Goal: Information Seeking & Learning: Learn about a topic

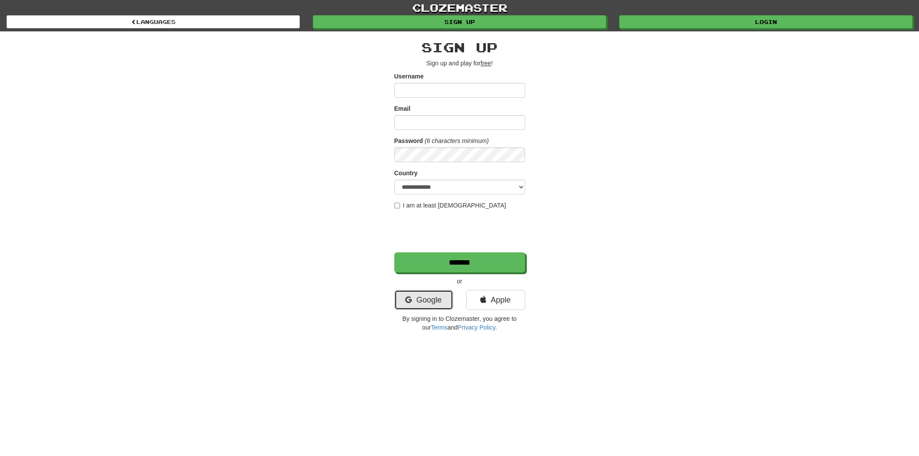
click at [407, 296] on icon at bounding box center [408, 300] width 7 height 8
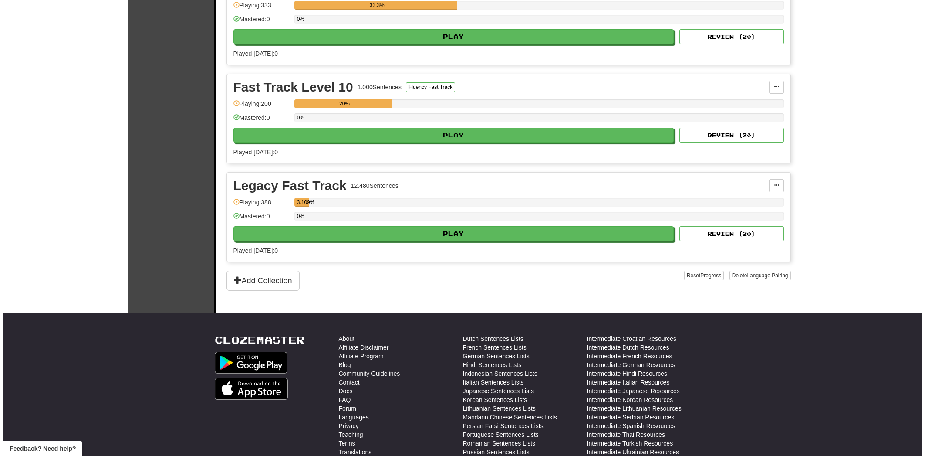
scroll to position [1568, 0]
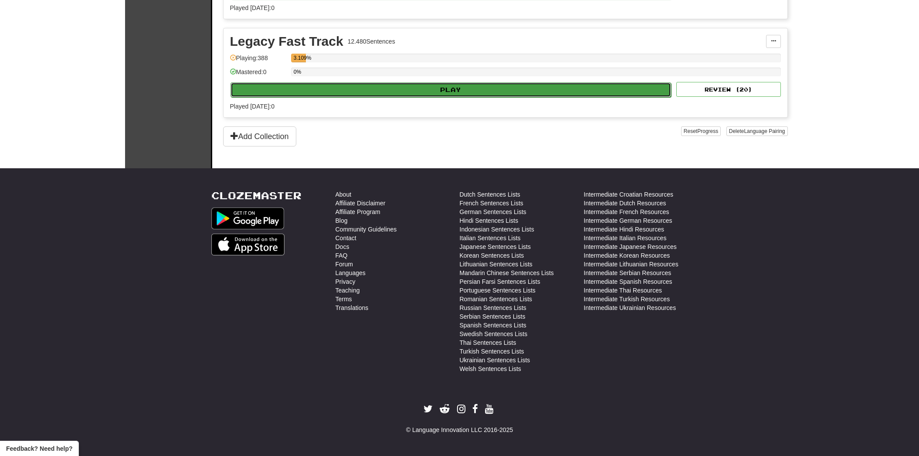
click at [286, 87] on button "Play" at bounding box center [450, 89] width 441 height 15
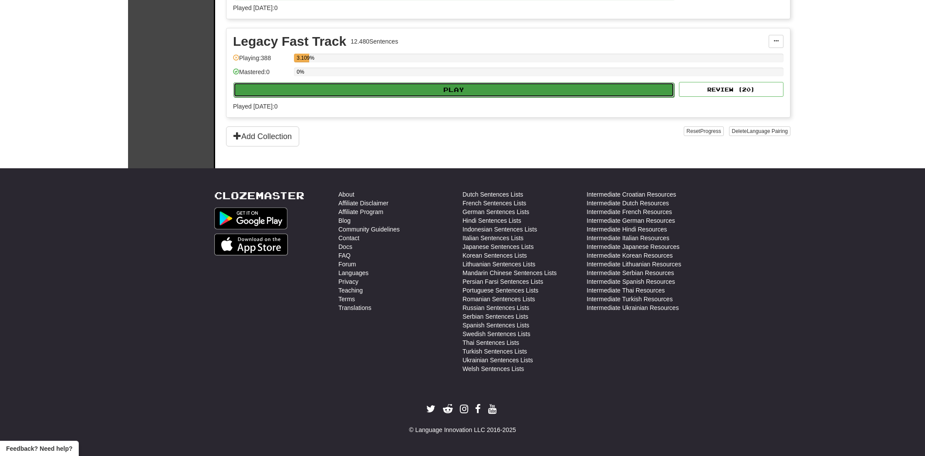
select select "**"
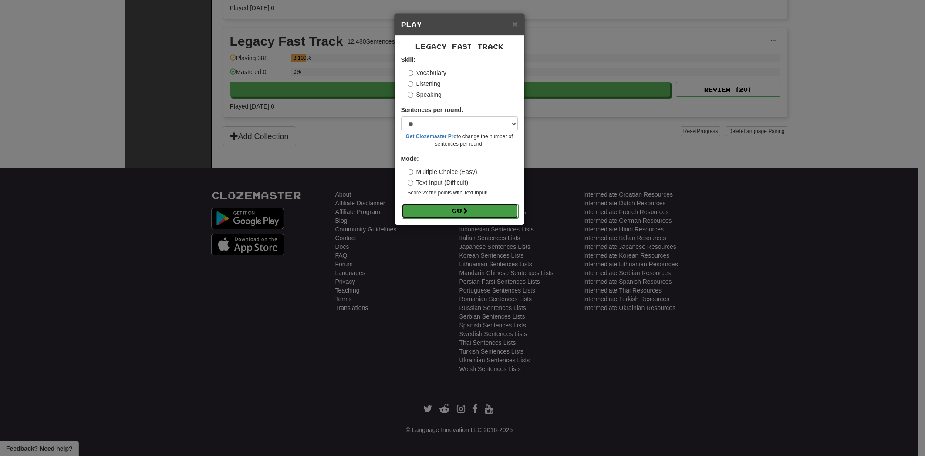
click at [480, 210] on button "Go" at bounding box center [460, 210] width 117 height 15
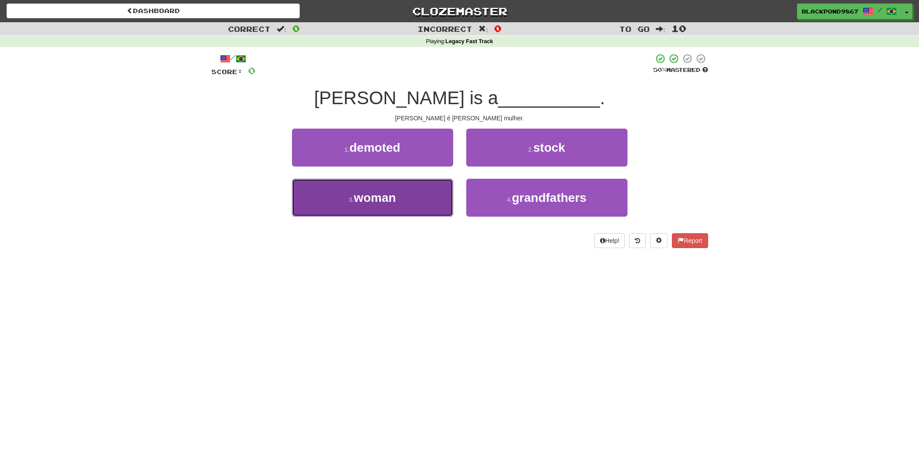
click at [384, 191] on span "woman" at bounding box center [375, 198] width 42 height 14
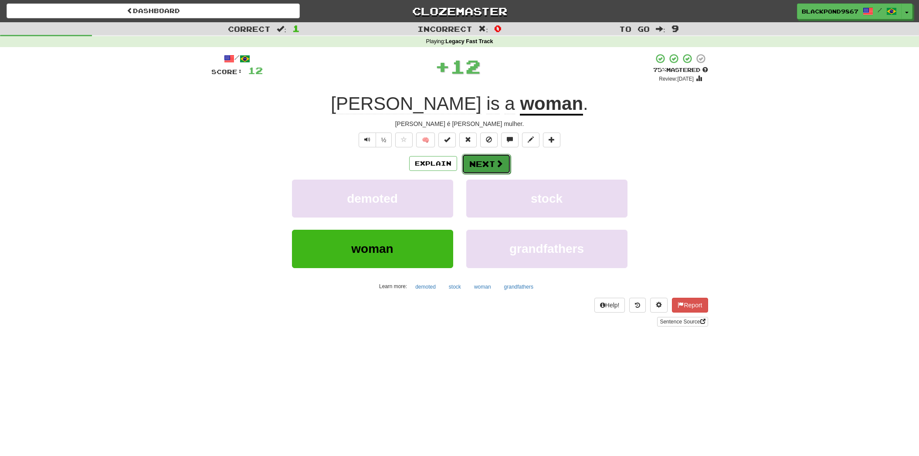
click at [476, 163] on button "Next" at bounding box center [486, 164] width 49 height 20
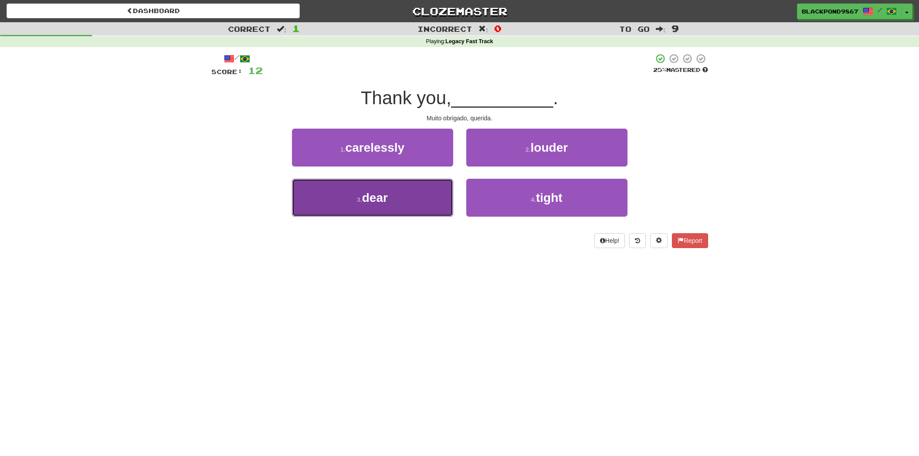
click at [432, 198] on button "3 . dear" at bounding box center [372, 198] width 161 height 38
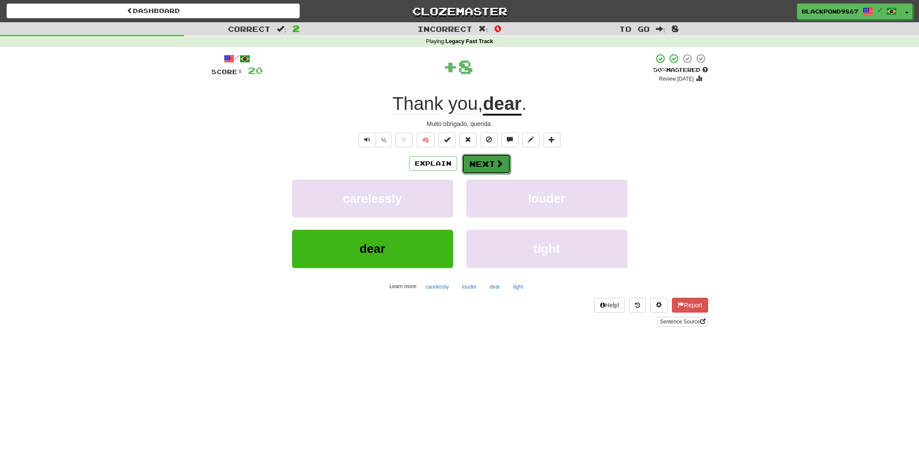
click at [482, 163] on button "Next" at bounding box center [486, 164] width 49 height 20
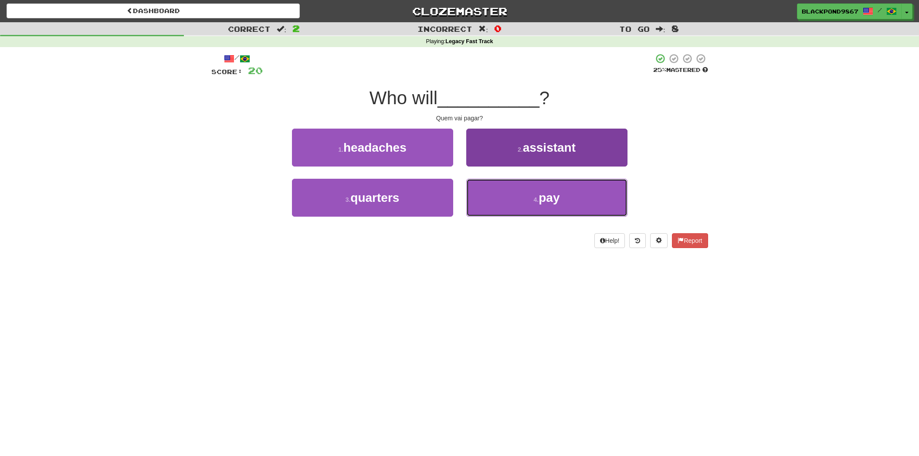
drag, startPoint x: 502, startPoint y: 206, endPoint x: 497, endPoint y: 182, distance: 23.5
click at [502, 205] on button "4 . pay" at bounding box center [546, 198] width 161 height 38
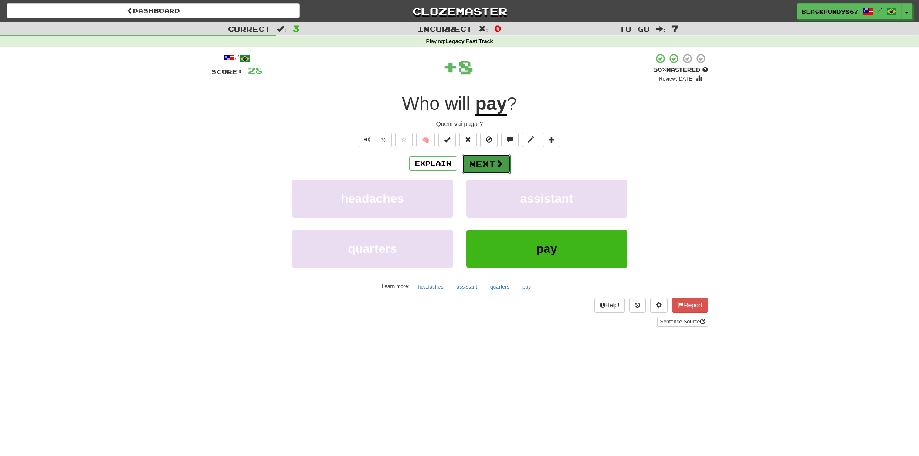
click at [490, 169] on button "Next" at bounding box center [486, 164] width 49 height 20
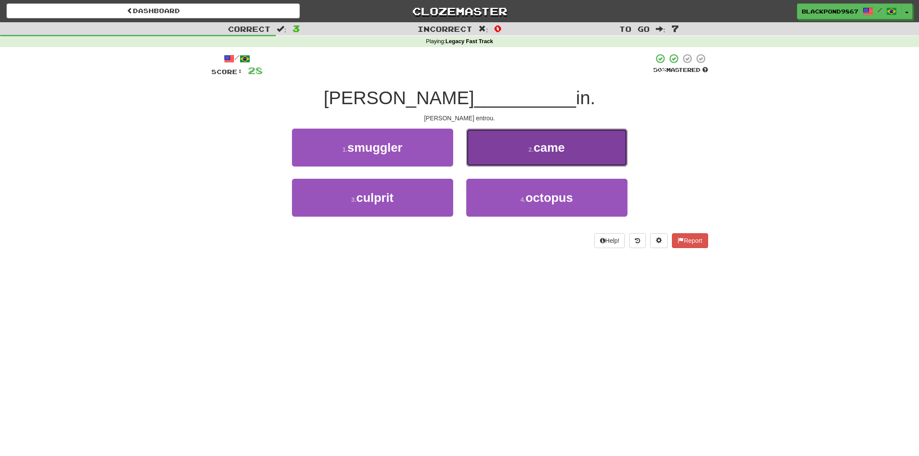
click at [511, 145] on button "2 . came" at bounding box center [546, 147] width 161 height 38
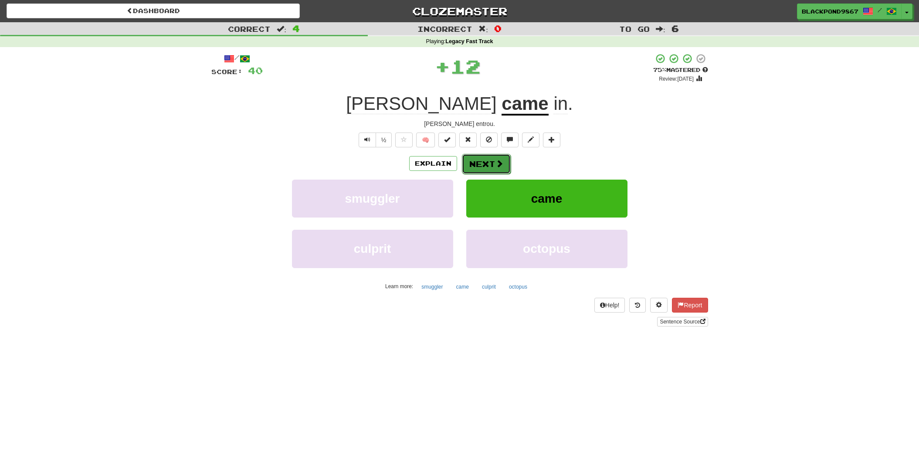
click at [493, 160] on button "Next" at bounding box center [486, 164] width 49 height 20
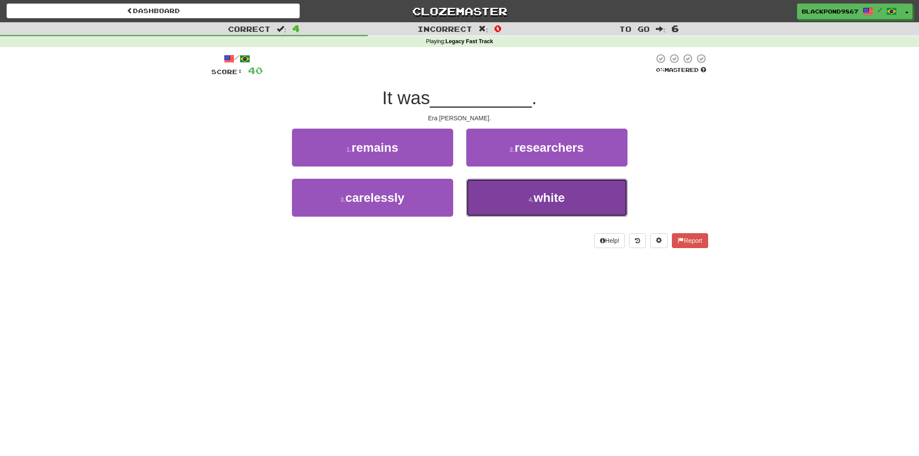
click at [538, 195] on span "white" at bounding box center [549, 198] width 31 height 14
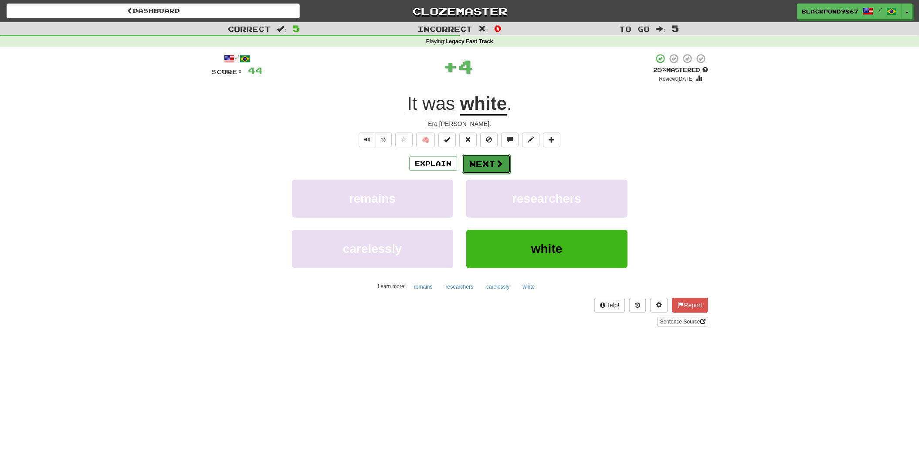
click at [495, 162] on span at bounding box center [499, 163] width 8 height 8
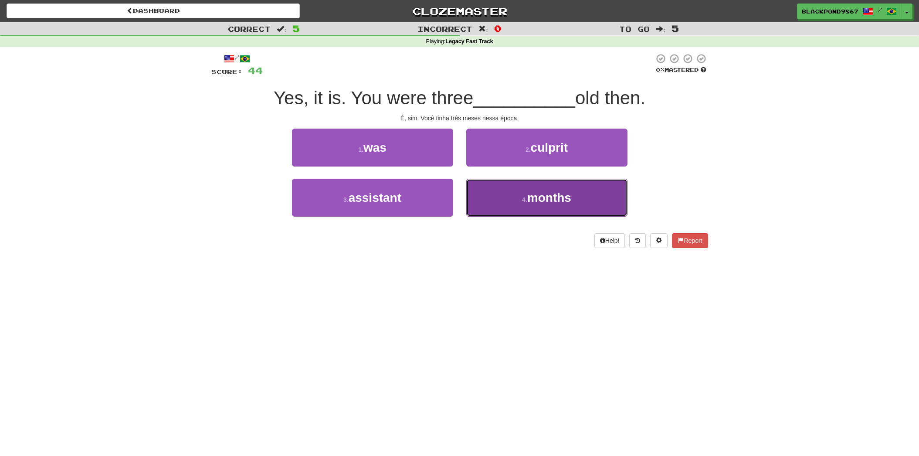
click at [489, 200] on button "4 . months" at bounding box center [546, 198] width 161 height 38
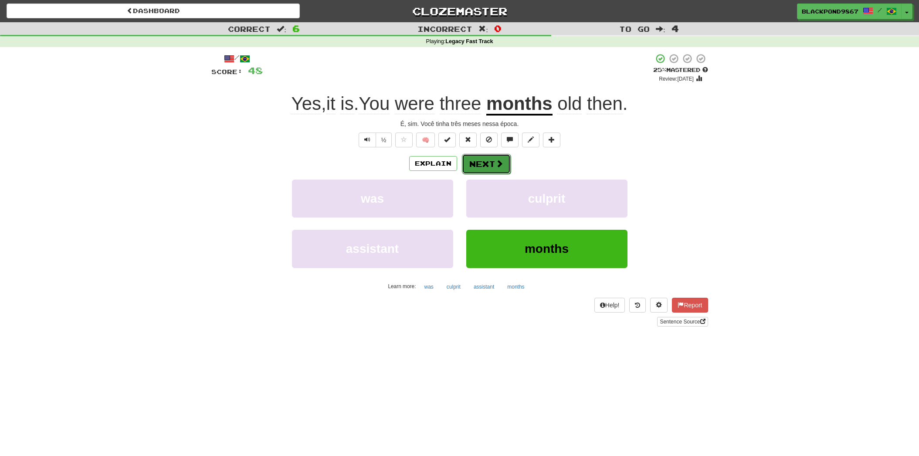
click at [487, 166] on button "Next" at bounding box center [486, 164] width 49 height 20
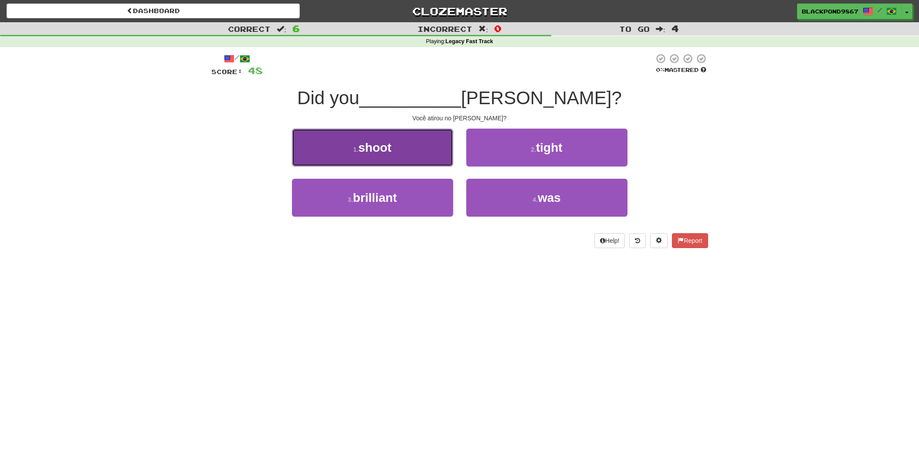
click at [435, 146] on button "1 . shoot" at bounding box center [372, 147] width 161 height 38
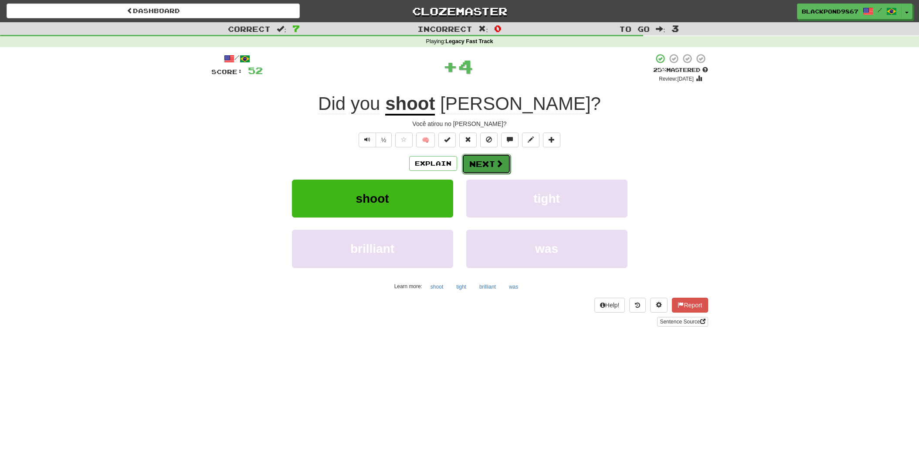
click at [485, 163] on button "Next" at bounding box center [486, 164] width 49 height 20
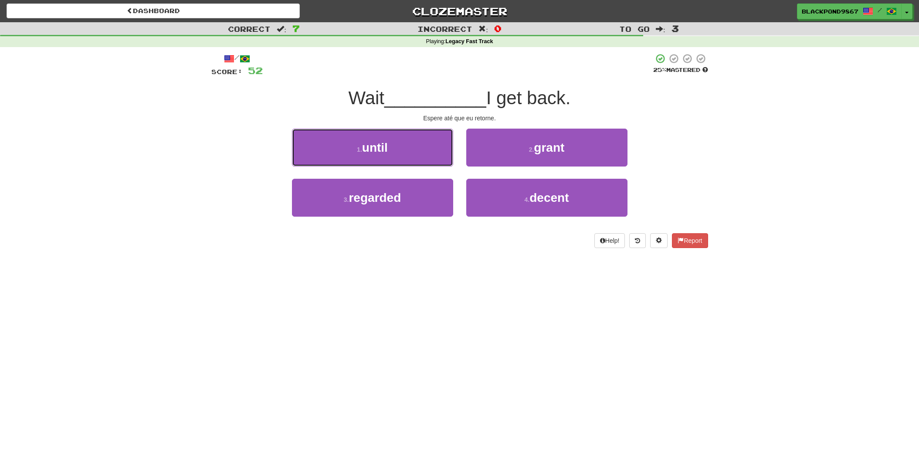
drag, startPoint x: 387, startPoint y: 159, endPoint x: 414, endPoint y: 149, distance: 28.5
click at [388, 159] on button "1 . until" at bounding box center [372, 147] width 161 height 38
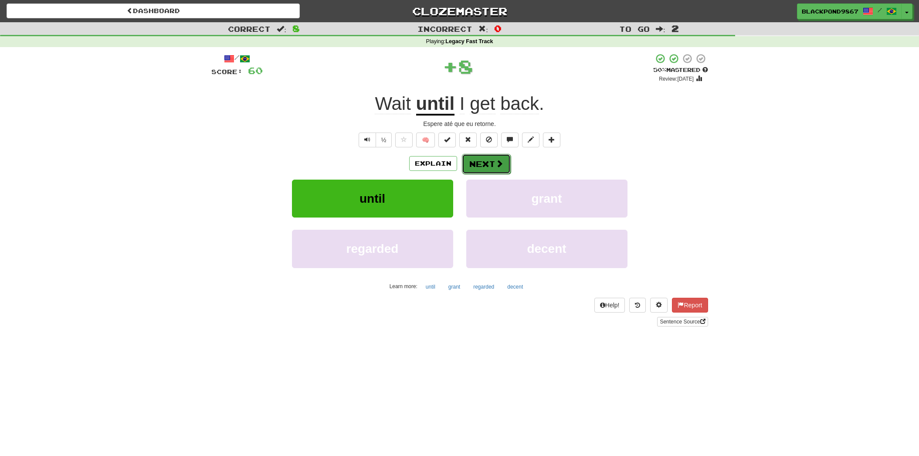
click at [477, 160] on button "Next" at bounding box center [486, 164] width 49 height 20
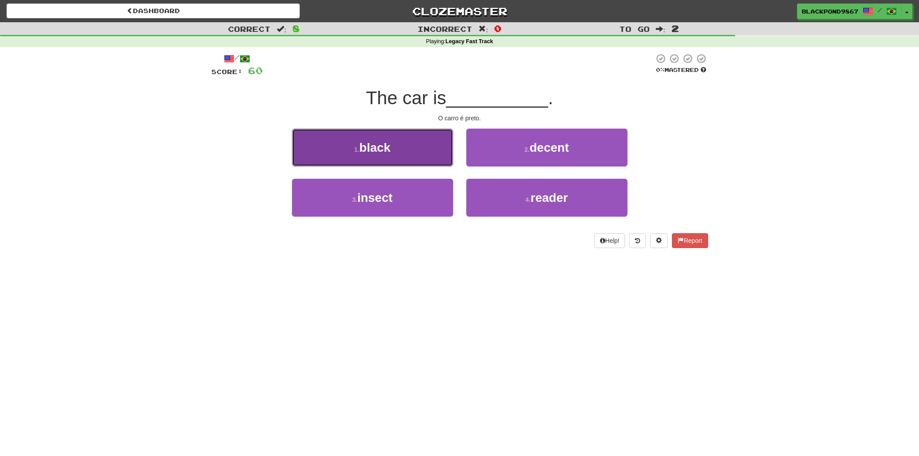
click at [396, 152] on button "1 . black" at bounding box center [372, 147] width 161 height 38
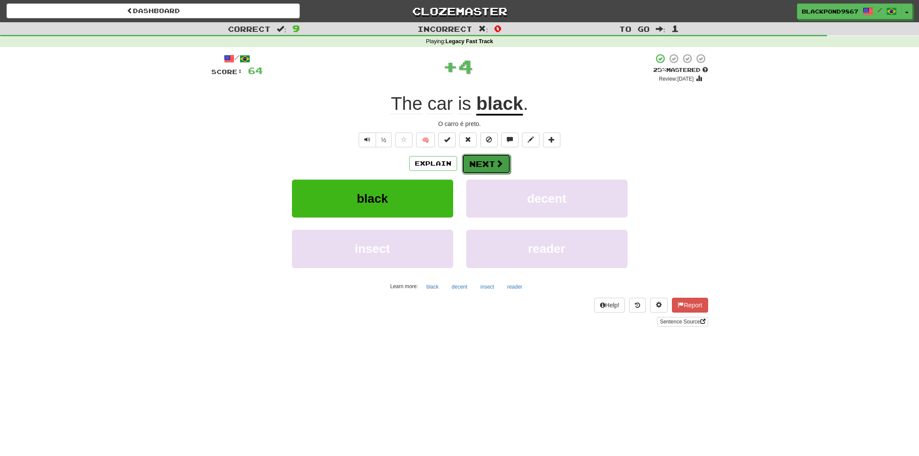
click at [476, 159] on button "Next" at bounding box center [486, 164] width 49 height 20
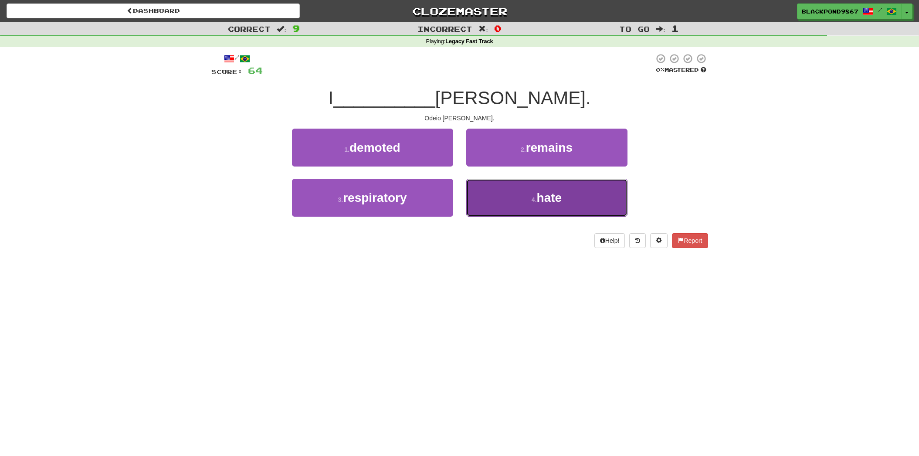
click at [563, 205] on button "4 . hate" at bounding box center [546, 198] width 161 height 38
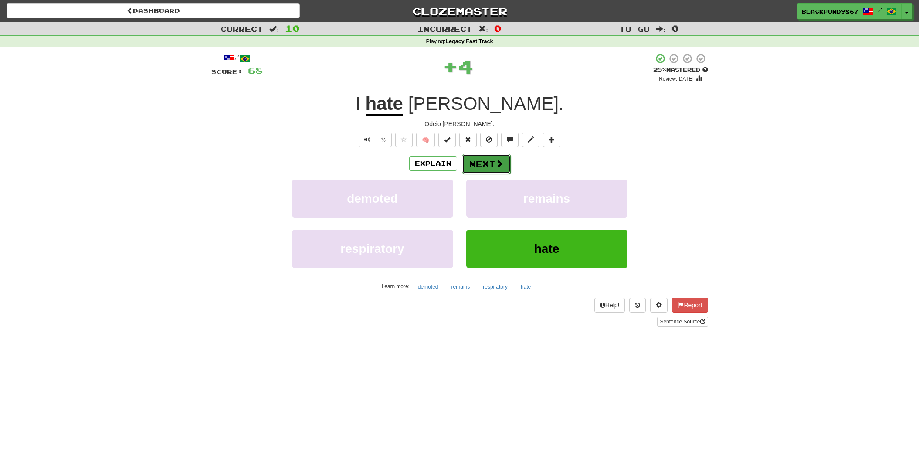
click at [484, 161] on button "Next" at bounding box center [486, 164] width 49 height 20
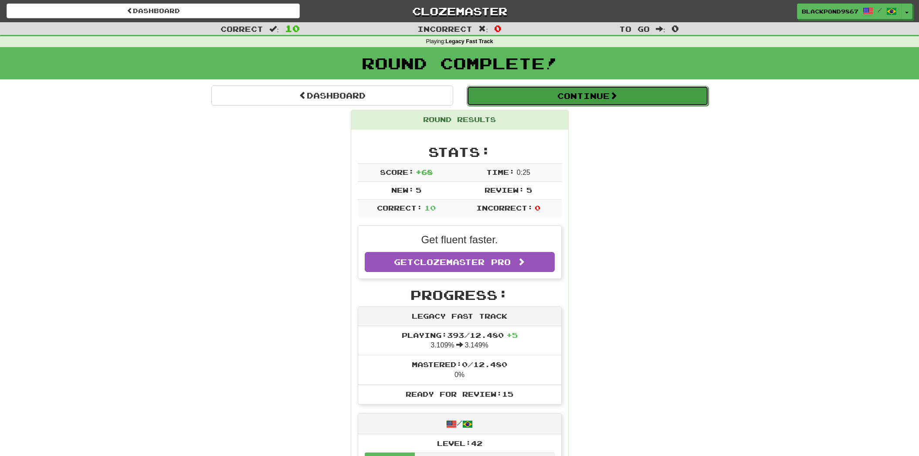
click at [567, 103] on button "Continue" at bounding box center [587, 96] width 242 height 20
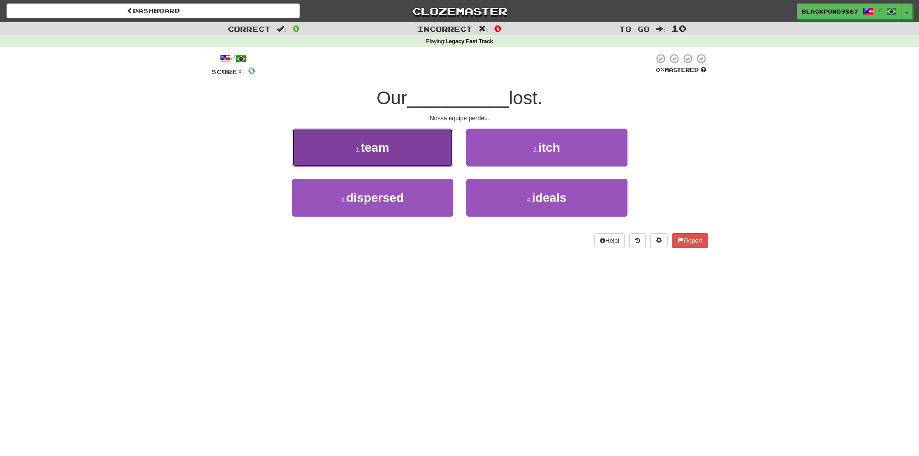
click at [434, 165] on button "1 . team" at bounding box center [372, 147] width 161 height 38
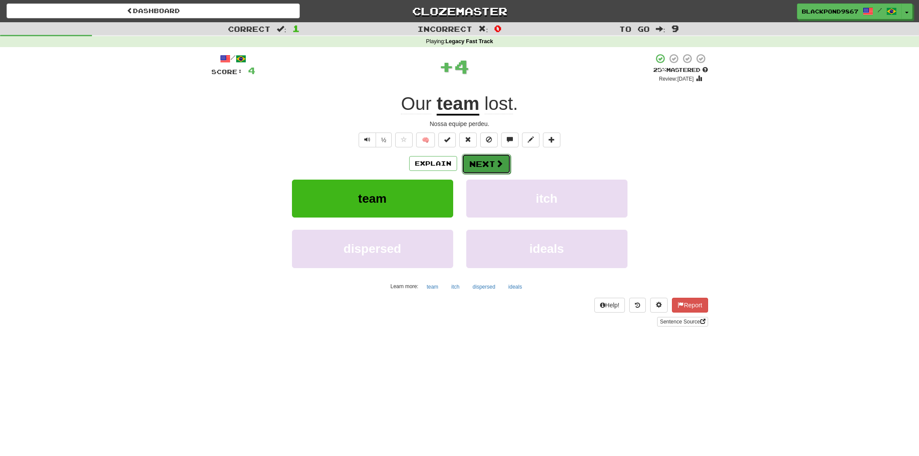
click at [491, 169] on button "Next" at bounding box center [486, 164] width 49 height 20
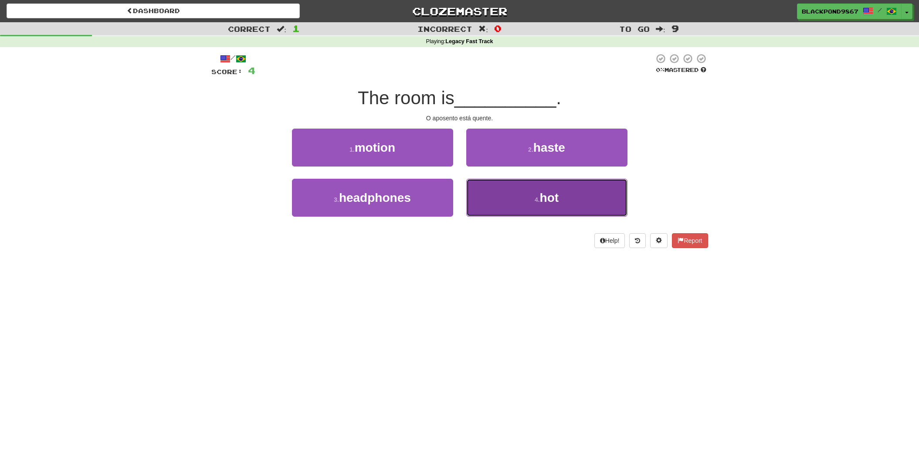
click at [498, 198] on button "4 . hot" at bounding box center [546, 198] width 161 height 38
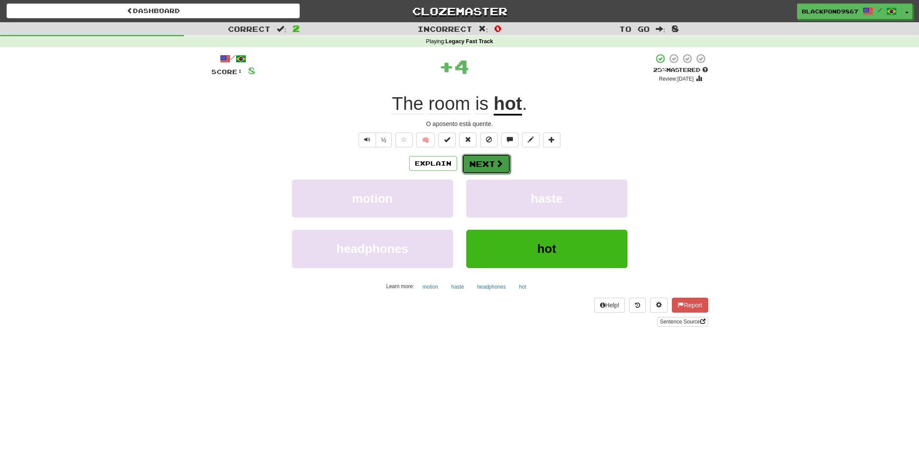
click at [497, 167] on span at bounding box center [499, 163] width 8 height 8
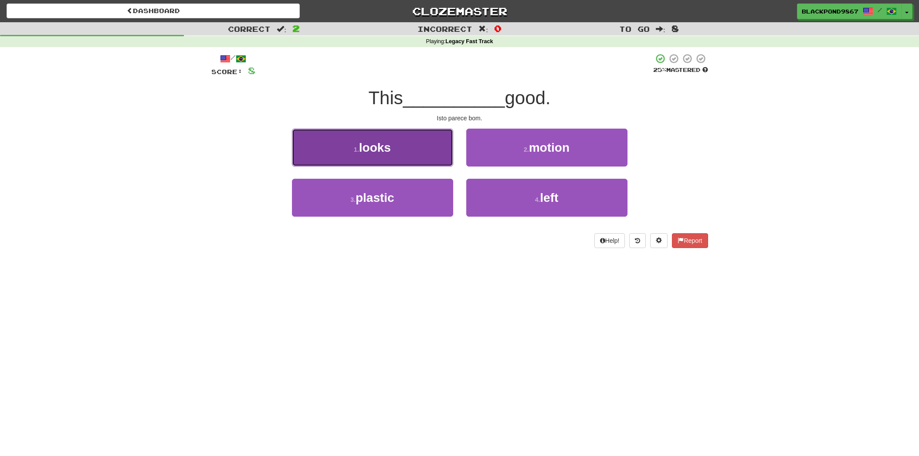
click at [429, 154] on button "1 . looks" at bounding box center [372, 147] width 161 height 38
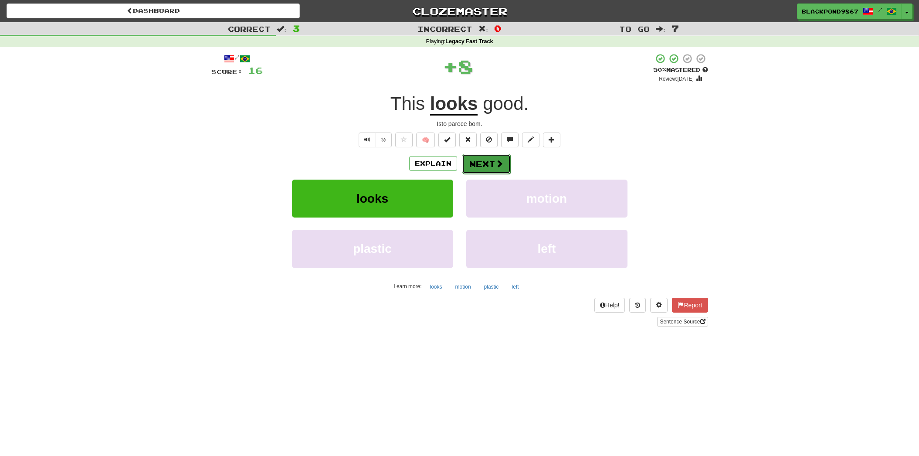
click at [476, 162] on button "Next" at bounding box center [486, 164] width 49 height 20
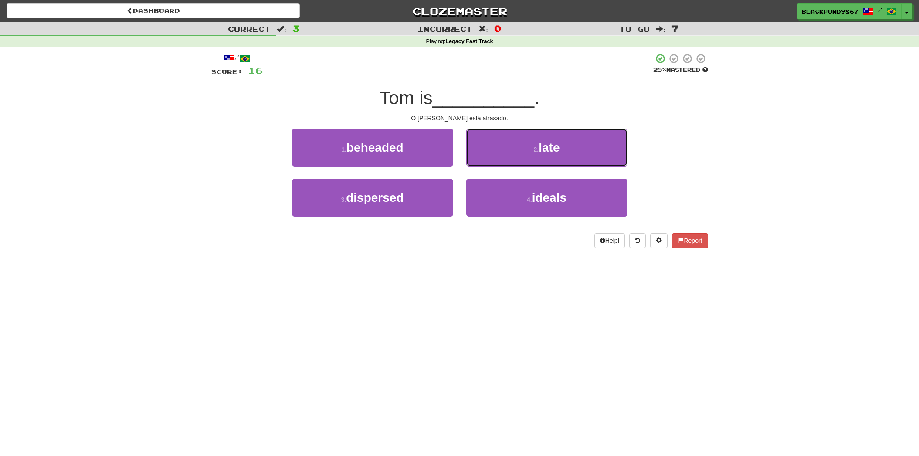
click at [476, 162] on button "2 . late" at bounding box center [546, 147] width 161 height 38
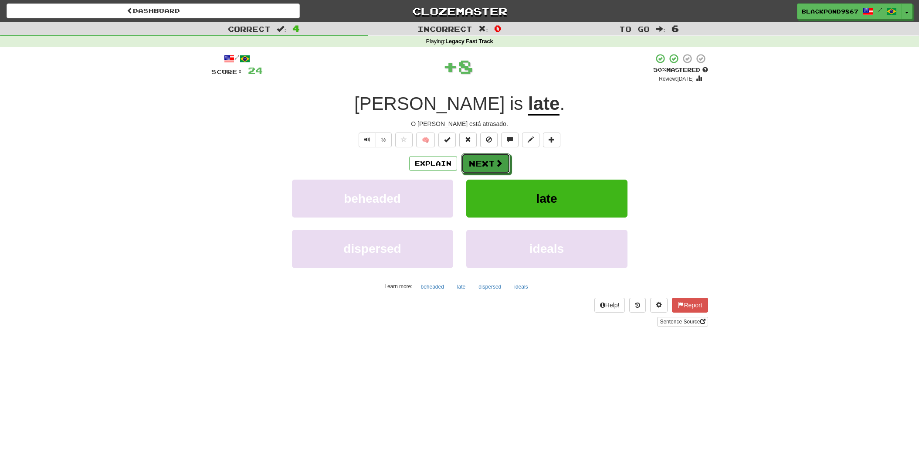
click at [476, 162] on button "Next" at bounding box center [485, 163] width 49 height 20
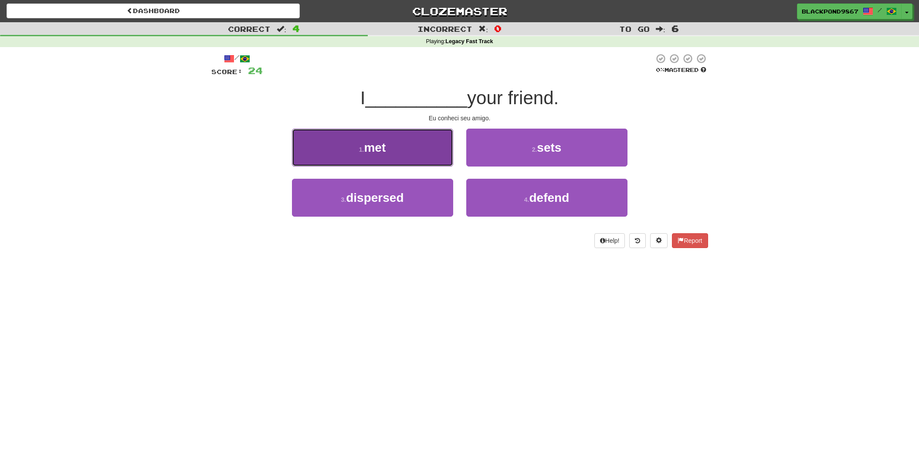
click at [409, 164] on button "1 . met" at bounding box center [372, 147] width 161 height 38
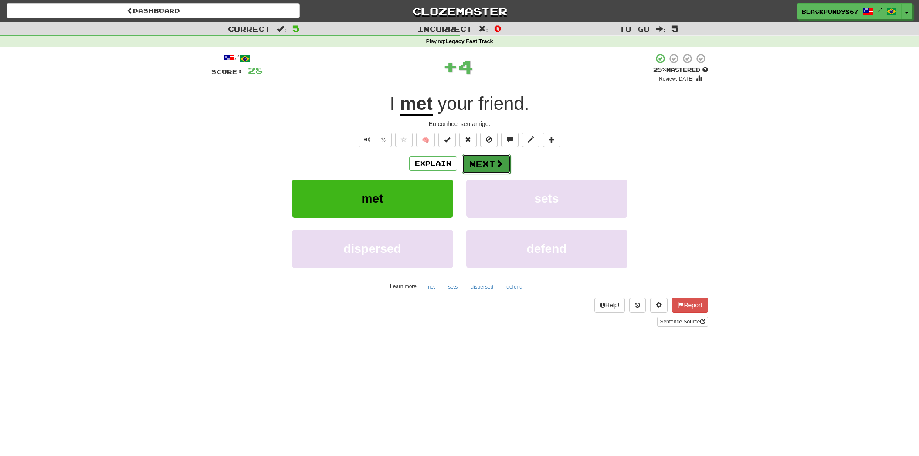
click at [472, 162] on button "Next" at bounding box center [486, 164] width 49 height 20
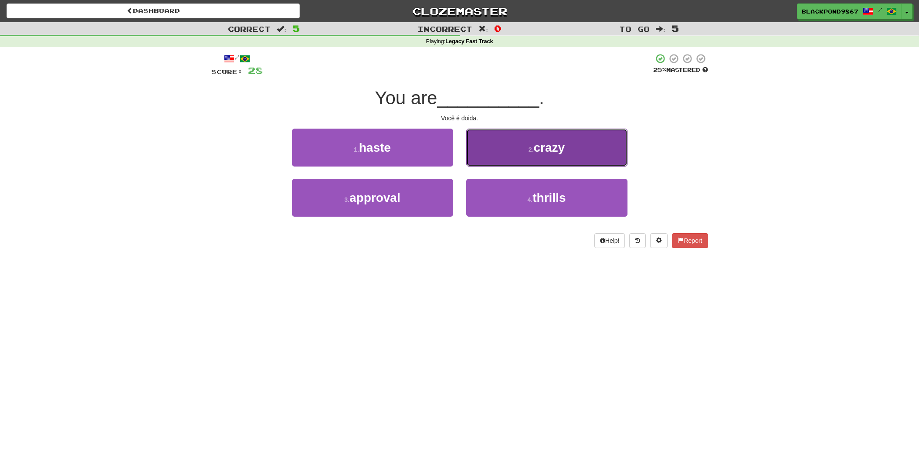
click at [503, 161] on button "2 . crazy" at bounding box center [546, 147] width 161 height 38
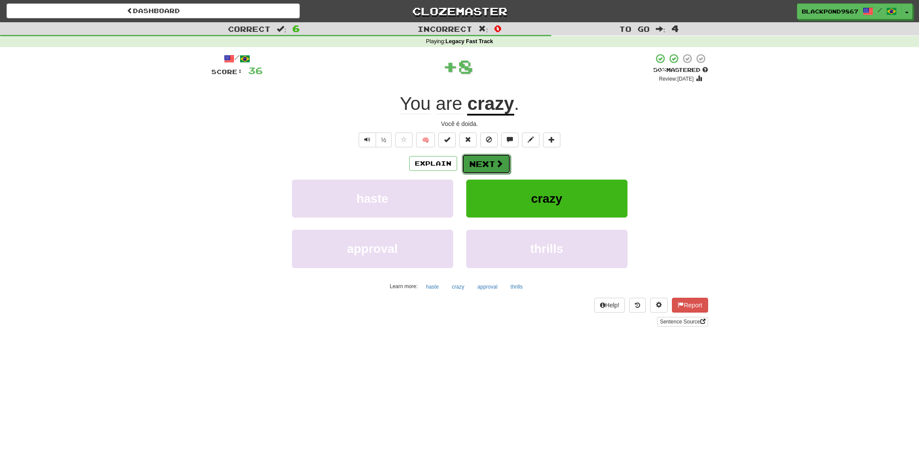
click at [487, 161] on button "Next" at bounding box center [486, 164] width 49 height 20
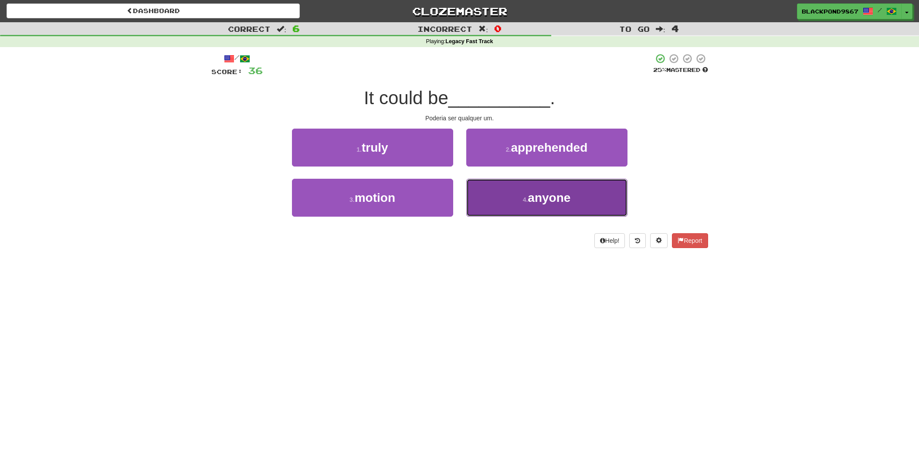
click at [489, 202] on button "4 . anyone" at bounding box center [546, 198] width 161 height 38
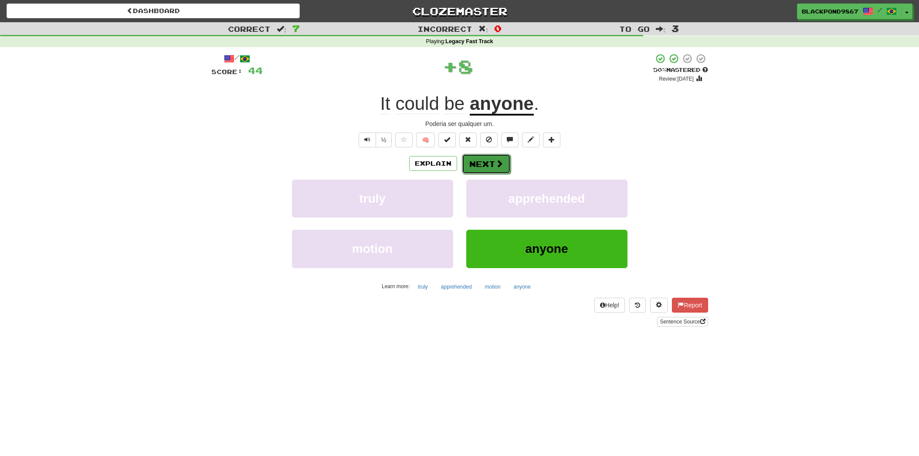
click at [486, 162] on button "Next" at bounding box center [486, 164] width 49 height 20
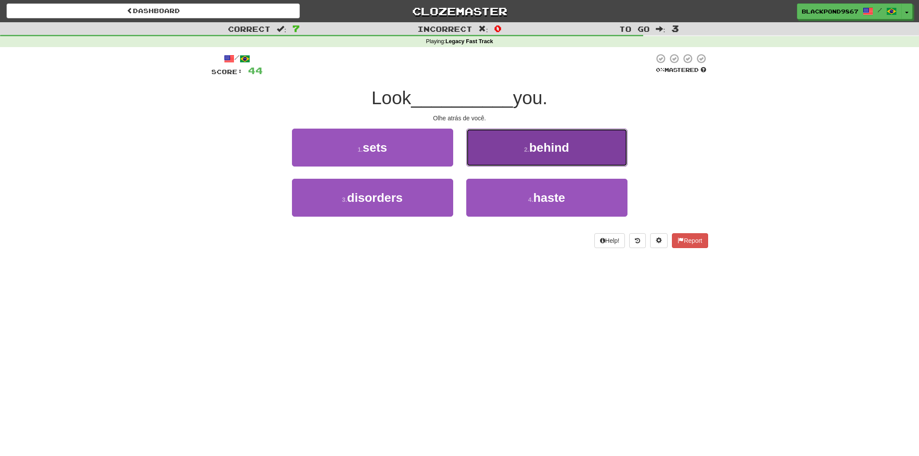
click at [537, 159] on button "2 . behind" at bounding box center [546, 147] width 161 height 38
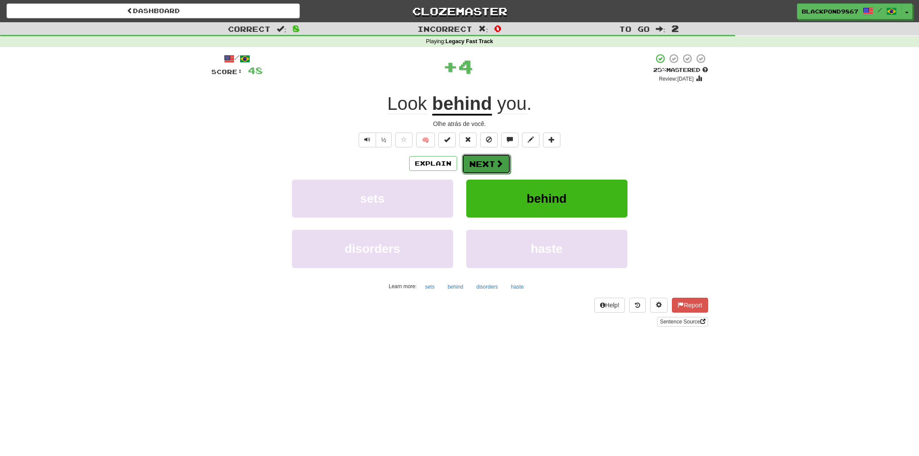
click at [503, 160] on button "Next" at bounding box center [486, 164] width 49 height 20
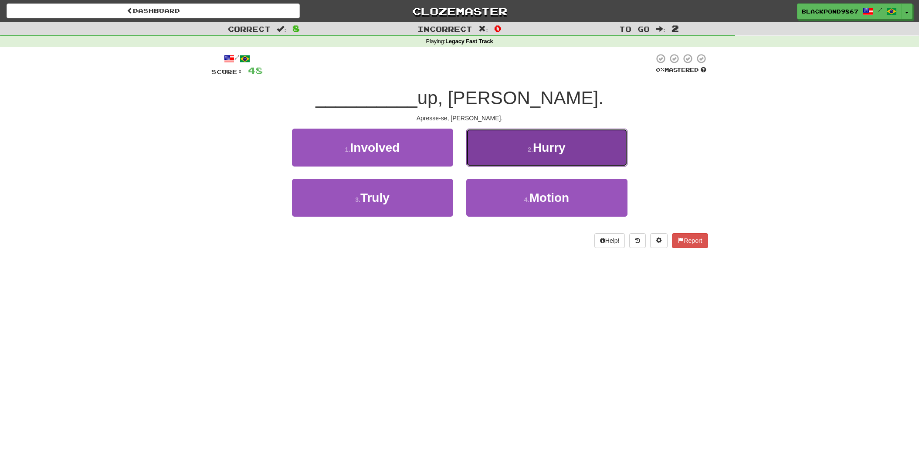
click at [530, 159] on button "2 . Hurry" at bounding box center [546, 147] width 161 height 38
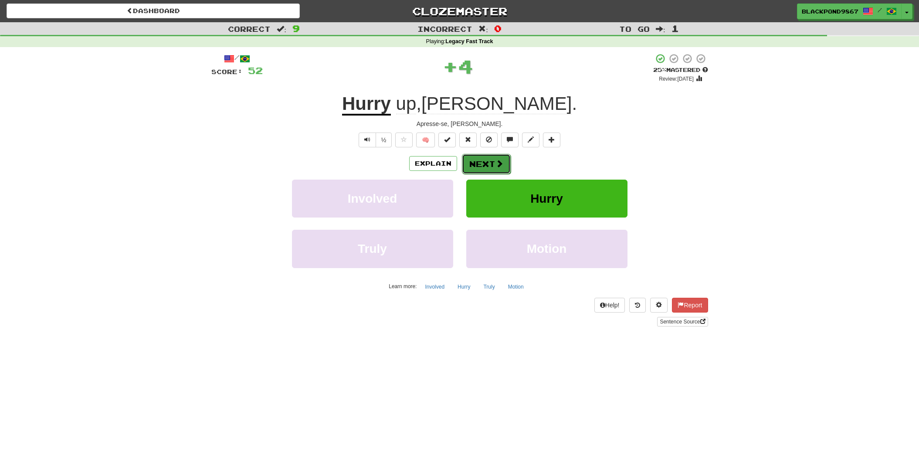
click at [493, 160] on button "Next" at bounding box center [486, 164] width 49 height 20
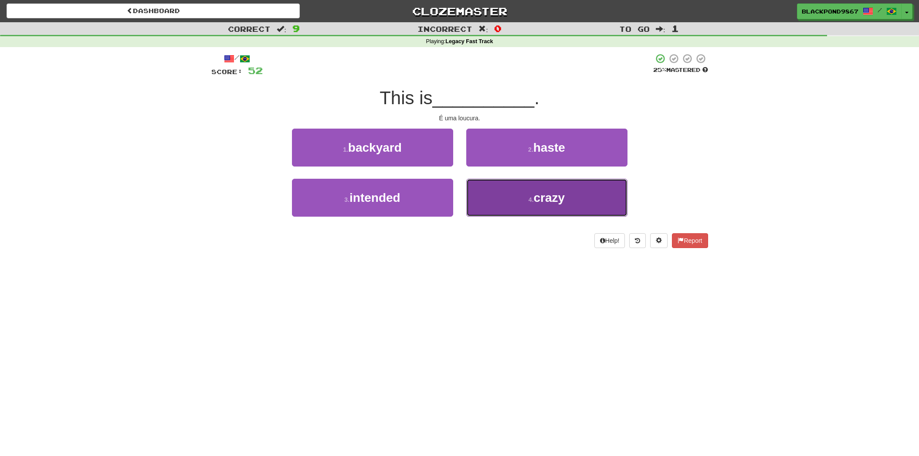
click at [499, 183] on button "4 . crazy" at bounding box center [546, 198] width 161 height 38
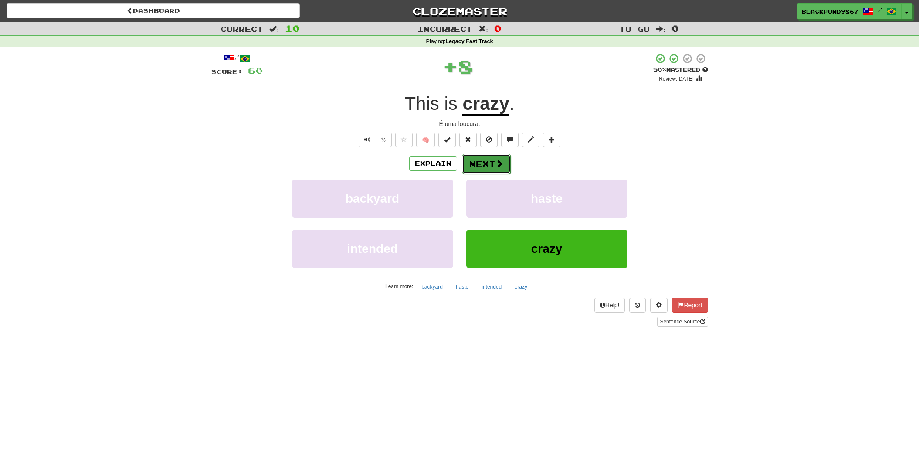
click at [493, 166] on button "Next" at bounding box center [486, 164] width 49 height 20
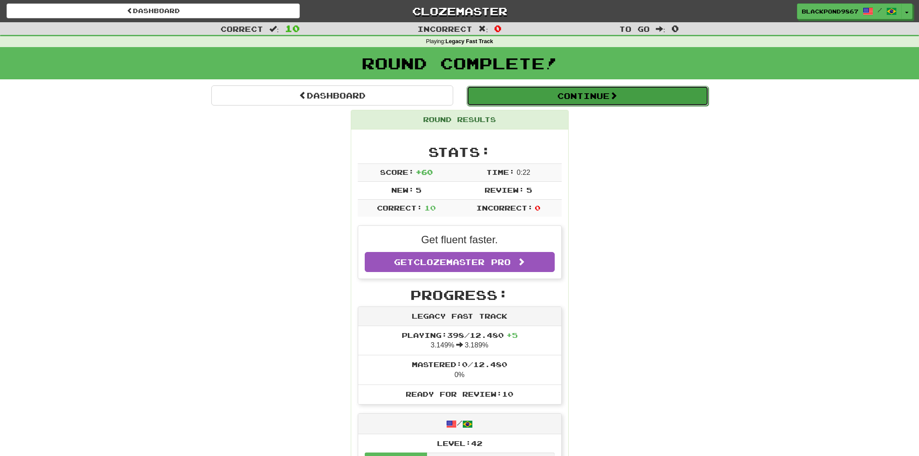
click at [566, 98] on button "Continue" at bounding box center [587, 96] width 242 height 20
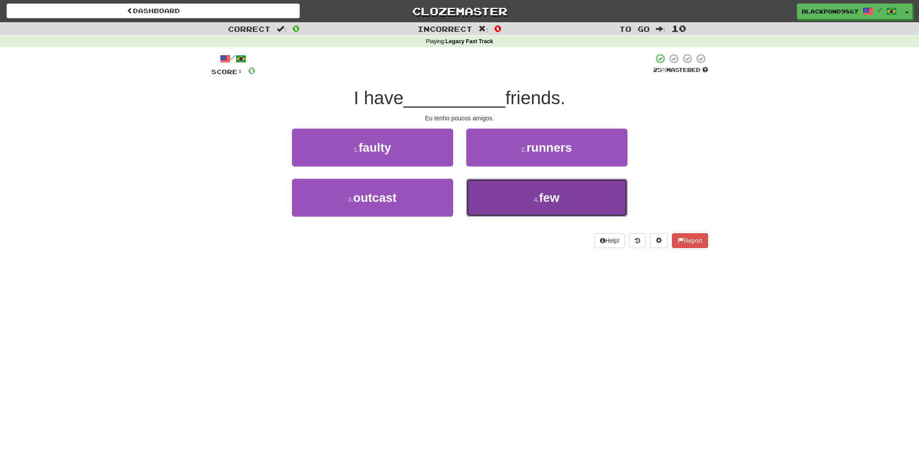
click at [507, 200] on button "4 . few" at bounding box center [546, 198] width 161 height 38
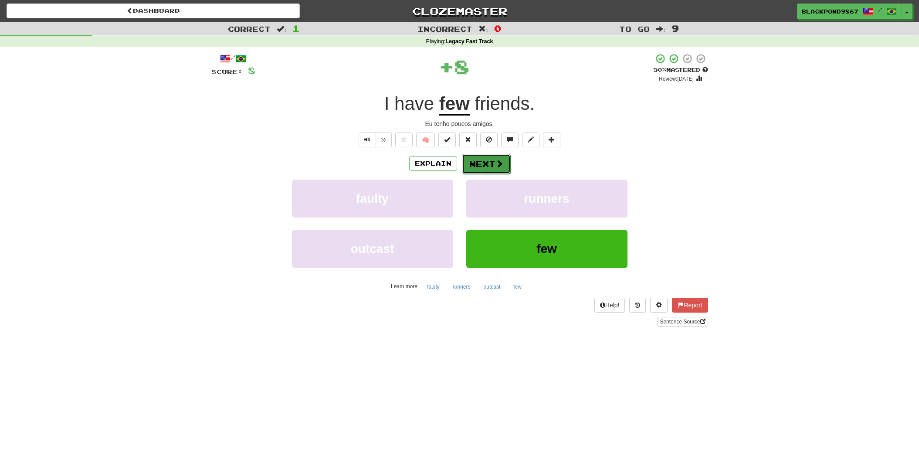
click at [490, 158] on button "Next" at bounding box center [486, 164] width 49 height 20
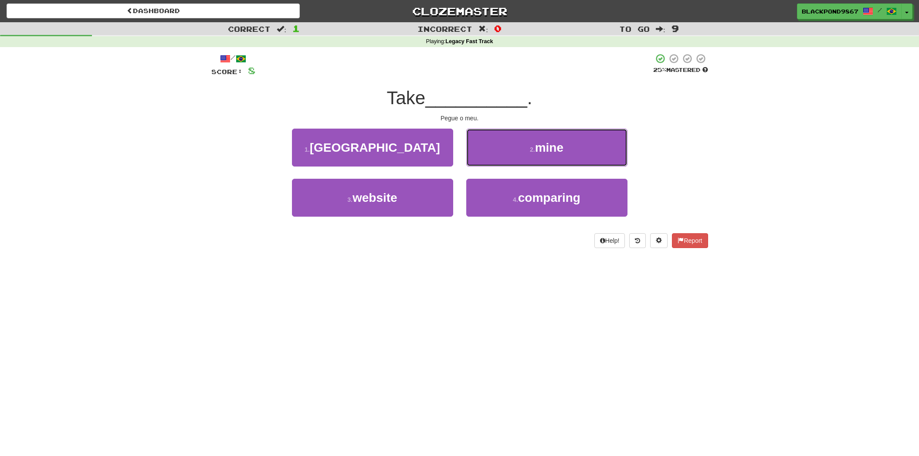
click at [490, 158] on button "2 . mine" at bounding box center [546, 147] width 161 height 38
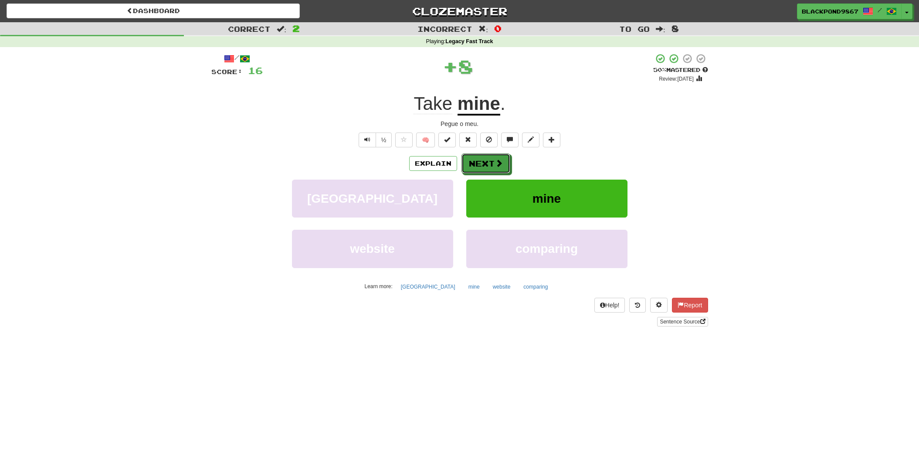
click at [490, 158] on button "Next" at bounding box center [485, 163] width 49 height 20
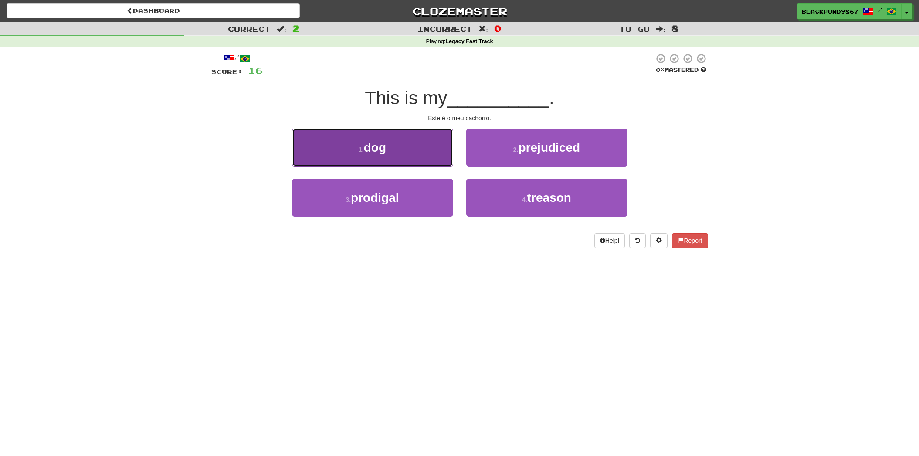
click at [361, 139] on button "1 . dog" at bounding box center [372, 147] width 161 height 38
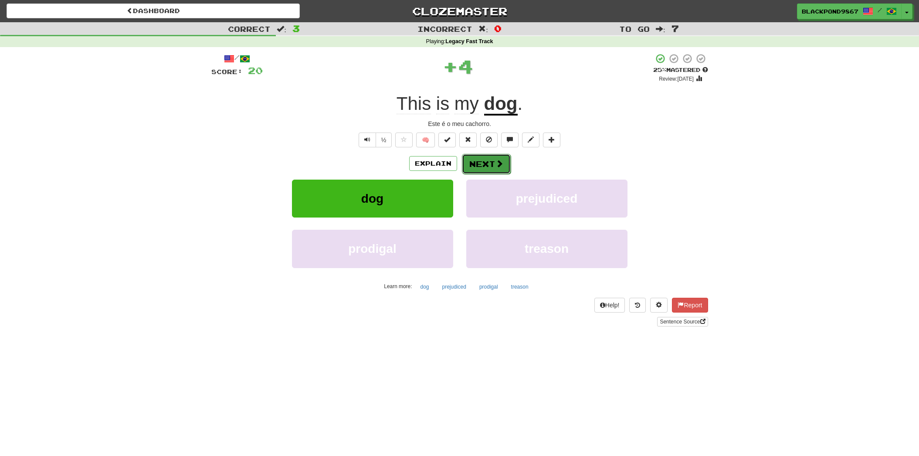
click at [474, 156] on button "Next" at bounding box center [486, 164] width 49 height 20
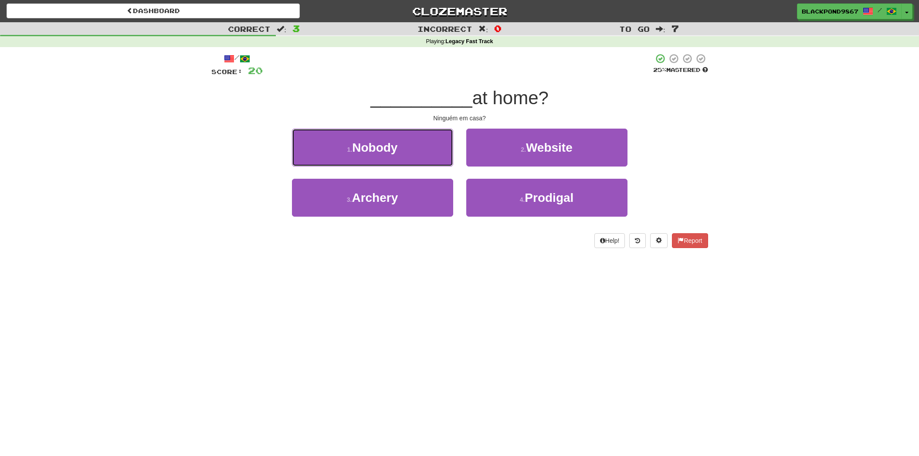
drag, startPoint x: 390, startPoint y: 153, endPoint x: 415, endPoint y: 149, distance: 25.1
click at [396, 152] on span "Nobody" at bounding box center [374, 148] width 45 height 14
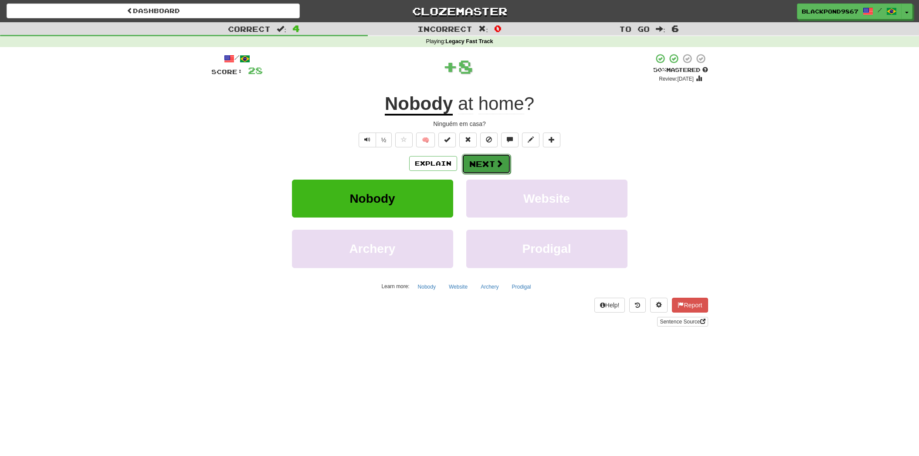
click at [478, 162] on button "Next" at bounding box center [486, 164] width 49 height 20
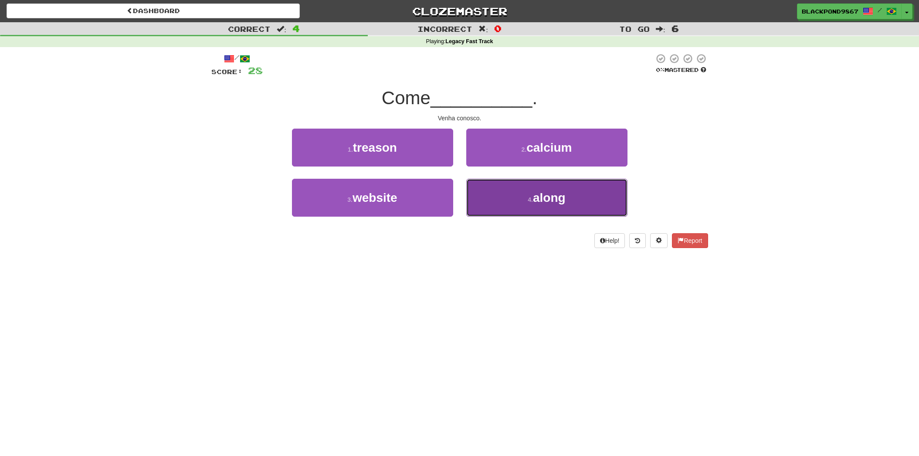
click at [502, 212] on button "4 . along" at bounding box center [546, 198] width 161 height 38
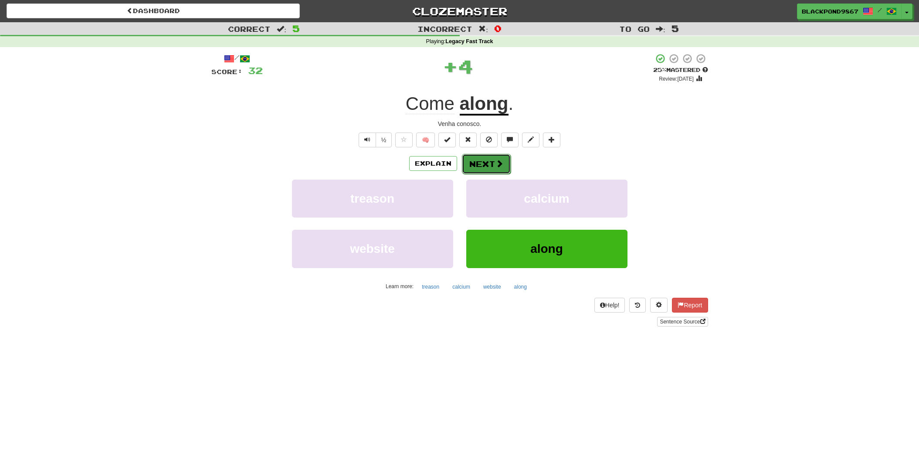
click at [506, 167] on button "Next" at bounding box center [486, 164] width 49 height 20
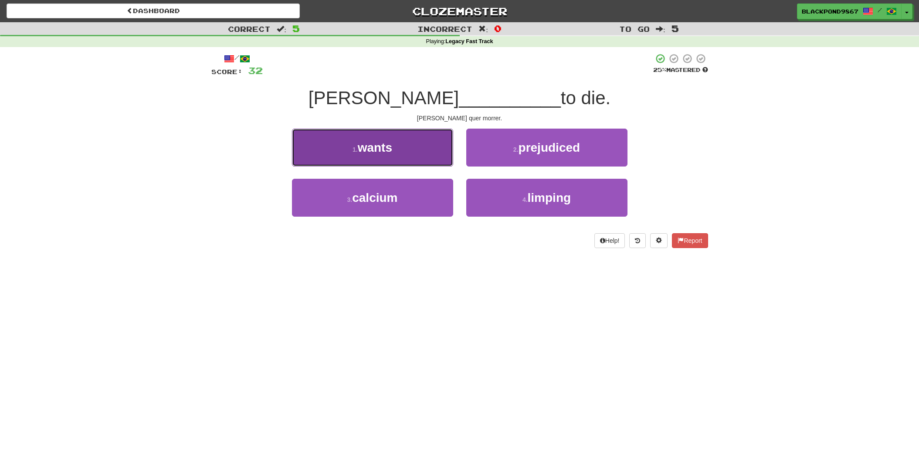
click at [412, 163] on button "1 . wants" at bounding box center [372, 147] width 161 height 38
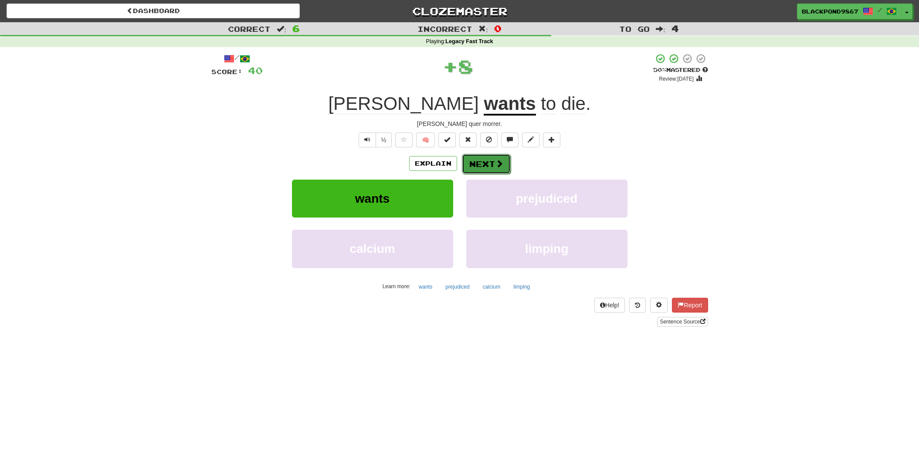
click at [481, 166] on button "Next" at bounding box center [486, 164] width 49 height 20
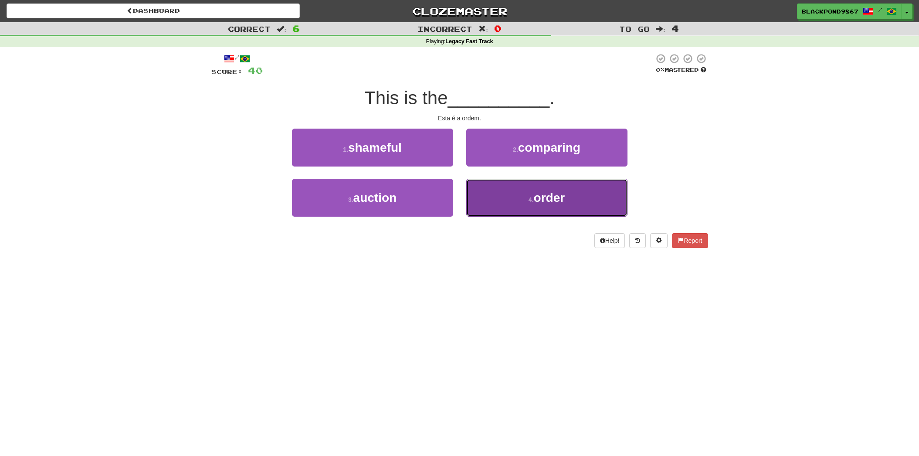
click at [494, 205] on button "4 . order" at bounding box center [546, 198] width 161 height 38
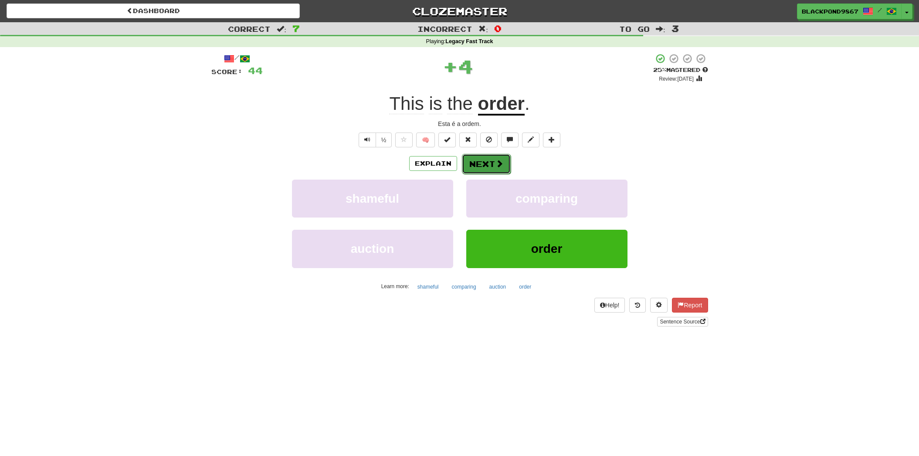
click at [493, 165] on button "Next" at bounding box center [486, 164] width 49 height 20
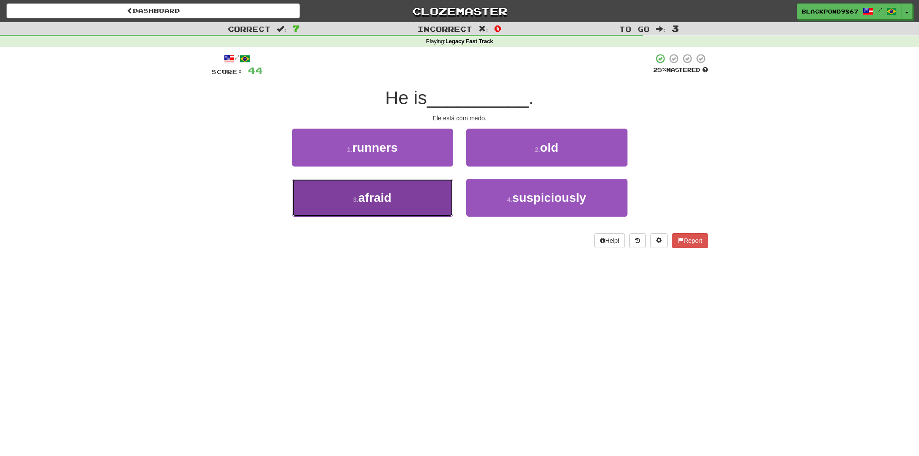
click at [402, 184] on button "3 . afraid" at bounding box center [372, 198] width 161 height 38
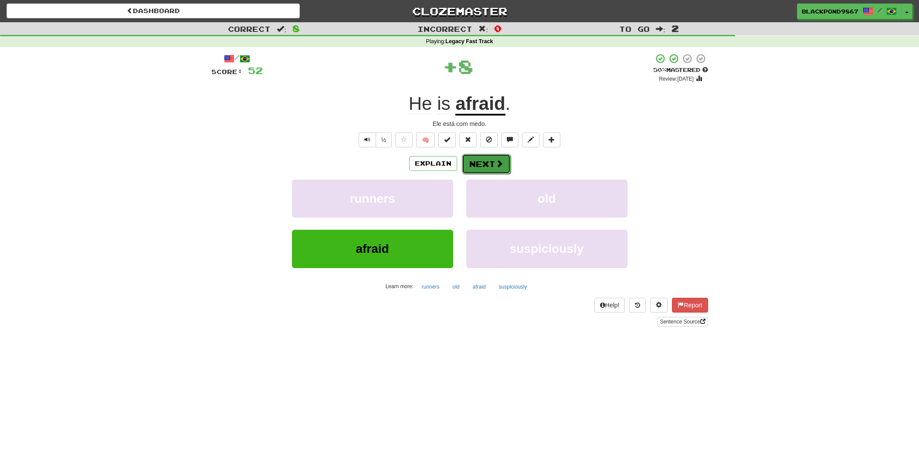
click at [488, 164] on button "Next" at bounding box center [486, 164] width 49 height 20
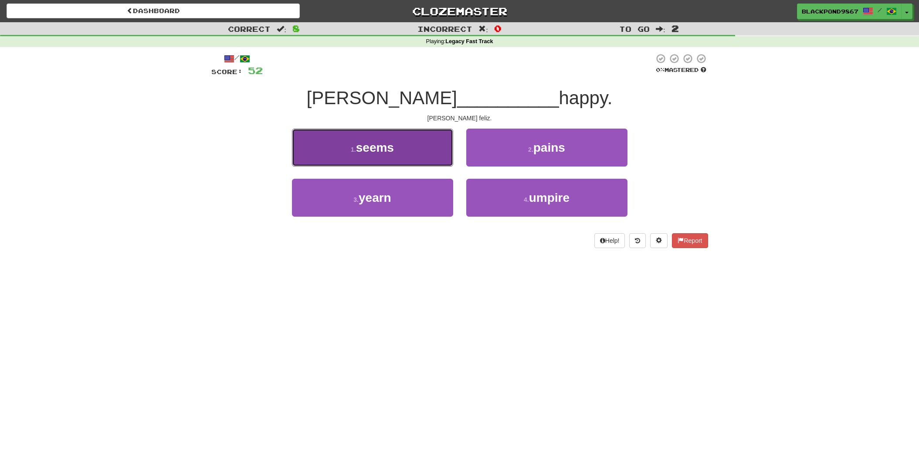
click at [426, 141] on button "1 . seems" at bounding box center [372, 147] width 161 height 38
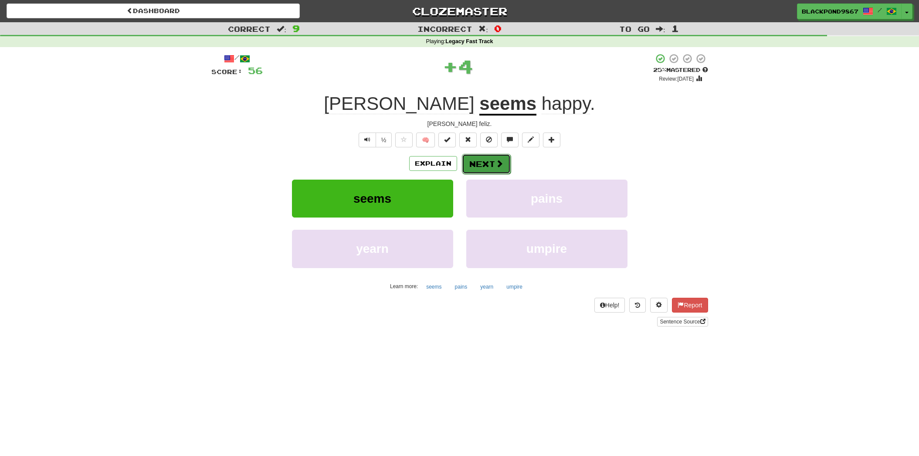
click at [475, 156] on button "Next" at bounding box center [486, 164] width 49 height 20
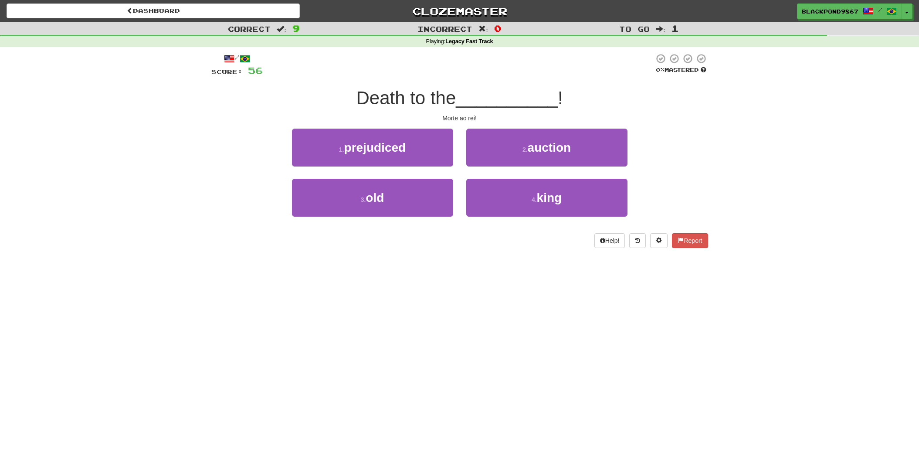
click at [483, 170] on div "2 . auction" at bounding box center [546, 153] width 174 height 50
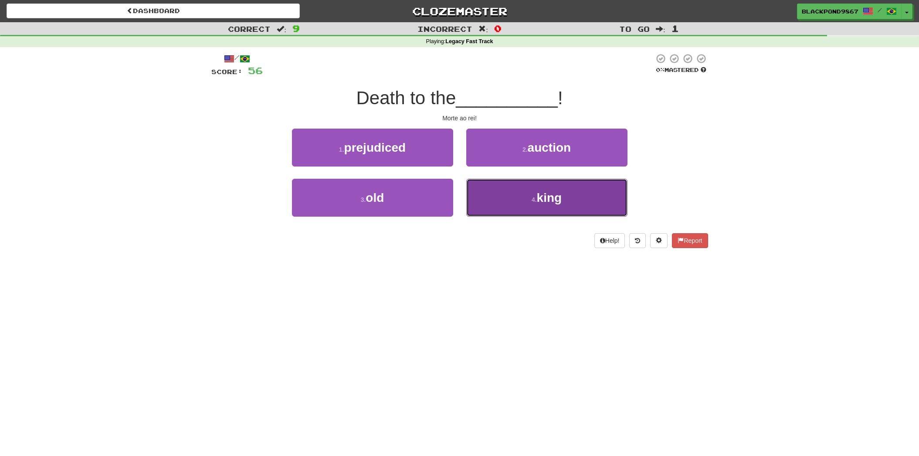
click at [477, 193] on button "4 . king" at bounding box center [546, 198] width 161 height 38
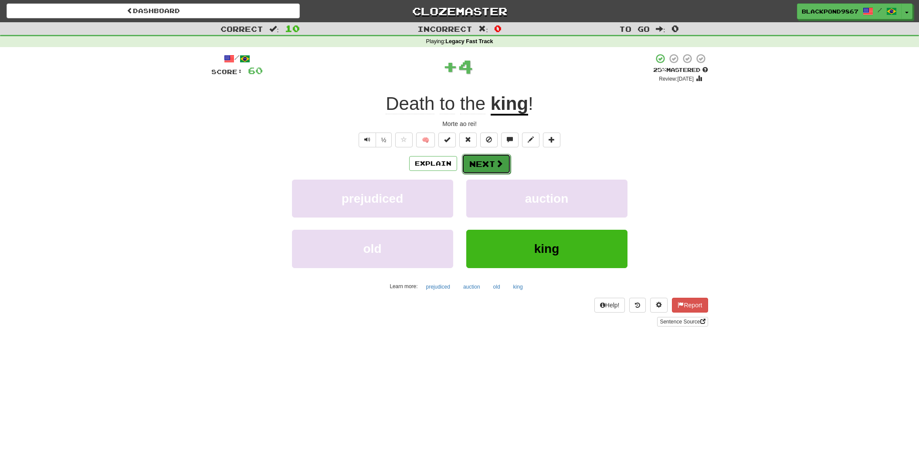
click at [475, 157] on button "Next" at bounding box center [486, 164] width 49 height 20
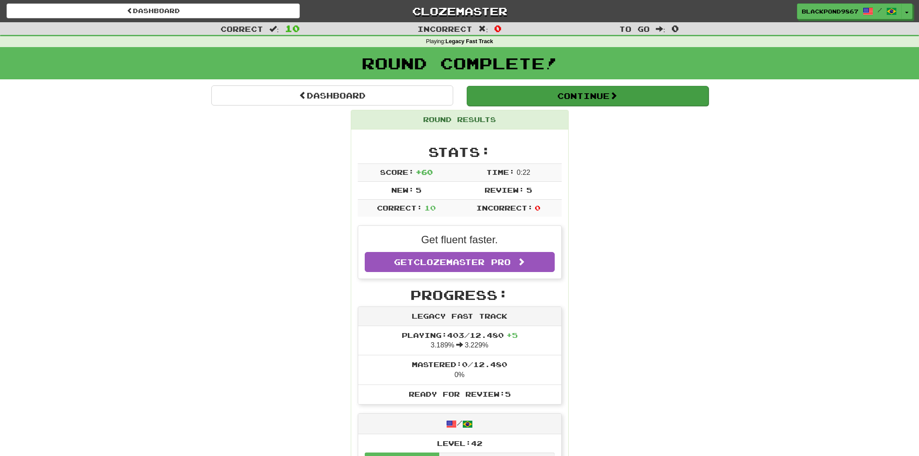
drag, startPoint x: 520, startPoint y: 111, endPoint x: 527, endPoint y: 95, distance: 18.0
click at [527, 95] on button "Continue" at bounding box center [587, 96] width 242 height 20
